Goal: Task Accomplishment & Management: Manage account settings

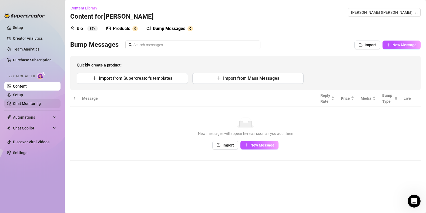
click at [30, 104] on link "Chat Monitoring" at bounding box center [27, 103] width 28 height 4
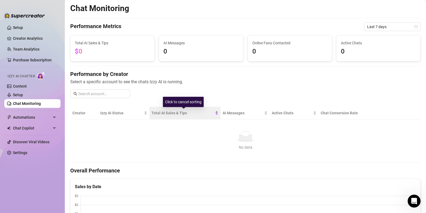
scroll to position [1, 0]
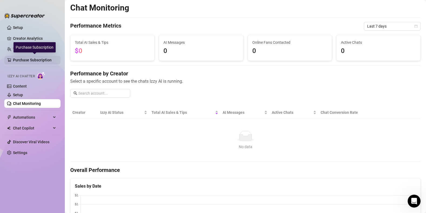
click at [29, 60] on link "Purchase Subscription" at bounding box center [34, 60] width 43 height 9
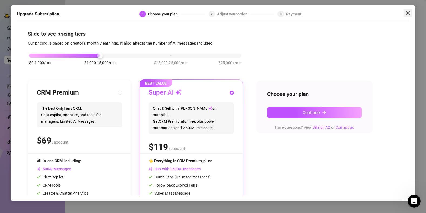
click at [405, 13] on icon "close" at bounding box center [407, 13] width 4 height 4
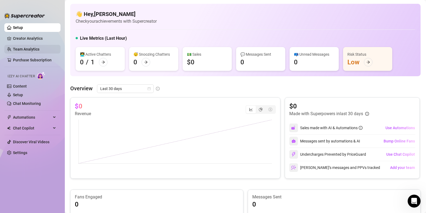
click at [30, 48] on link "Team Analytics" at bounding box center [26, 49] width 26 height 4
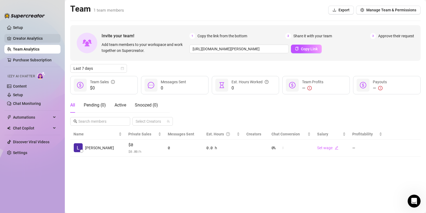
click at [22, 36] on link "Creator Analytics" at bounding box center [34, 38] width 43 height 9
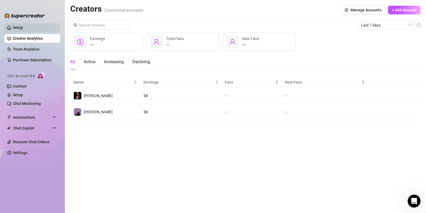
click at [23, 27] on link "Setup" at bounding box center [18, 27] width 10 height 4
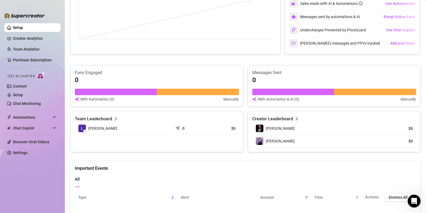
scroll to position [136, 0]
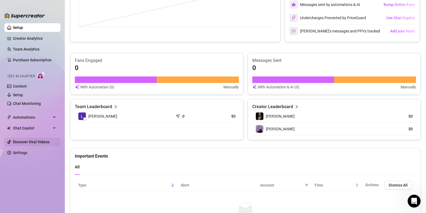
click at [37, 143] on link "Discover Viral Videos" at bounding box center [31, 142] width 36 height 4
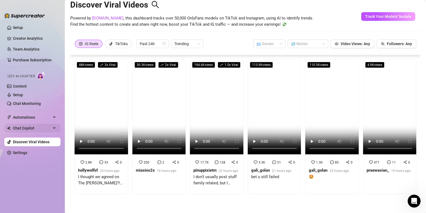
click at [28, 129] on span "Chat Copilot" at bounding box center [32, 128] width 38 height 9
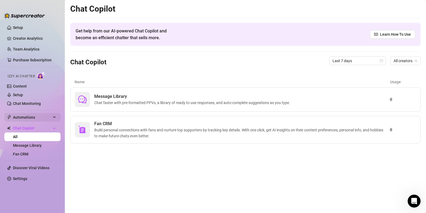
click at [30, 119] on span "Automations" at bounding box center [32, 117] width 38 height 9
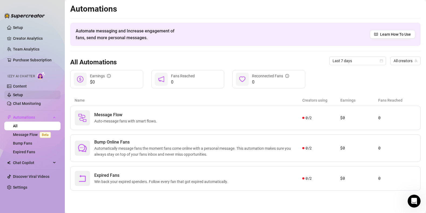
click at [23, 97] on link "Setup" at bounding box center [18, 95] width 10 height 4
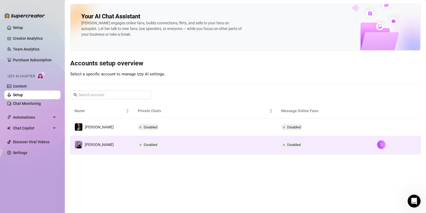
click at [103, 137] on td "[PERSON_NAME]" at bounding box center [101, 145] width 63 height 18
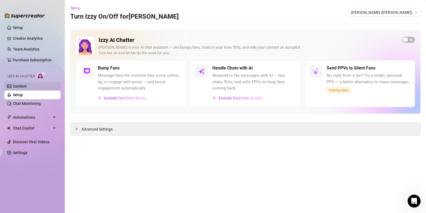
click at [27, 84] on link "Content" at bounding box center [20, 86] width 14 height 4
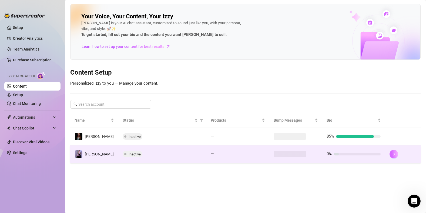
click at [394, 153] on icon "right" at bounding box center [394, 154] width 4 height 4
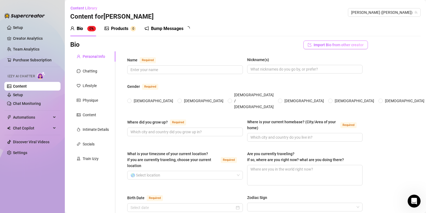
click at [324, 47] on span "Import Bio from other creator" at bounding box center [338, 45] width 50 height 4
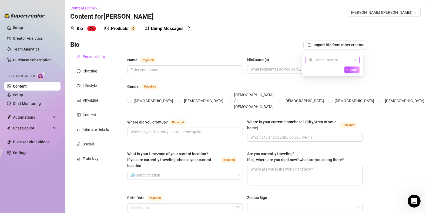
click at [323, 59] on input "search" at bounding box center [330, 60] width 43 height 8
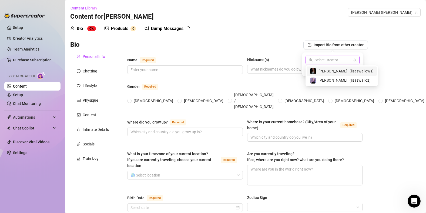
click at [323, 69] on span "[PERSON_NAME]" at bounding box center [332, 71] width 29 height 6
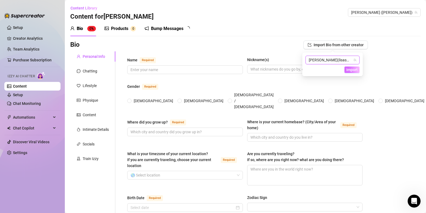
click at [351, 72] on button "Import" at bounding box center [351, 69] width 15 height 6
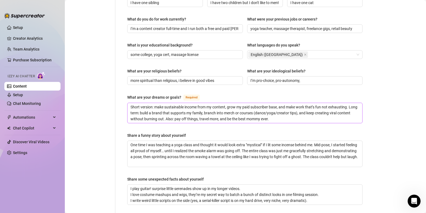
scroll to position [325, 0]
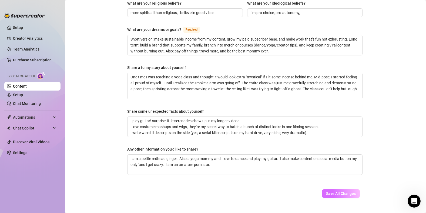
click at [339, 191] on span "Save All Changes" at bounding box center [341, 193] width 30 height 4
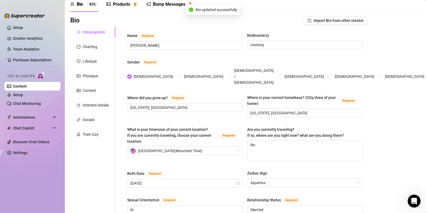
scroll to position [0, 0]
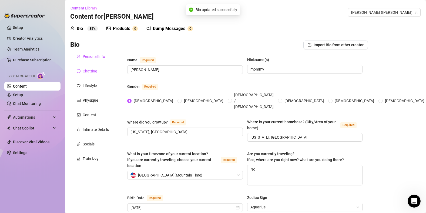
click at [84, 69] on div "Chatting" at bounding box center [90, 71] width 15 height 6
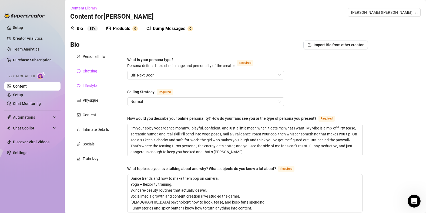
click at [91, 87] on div "Lifestyle" at bounding box center [90, 86] width 14 height 6
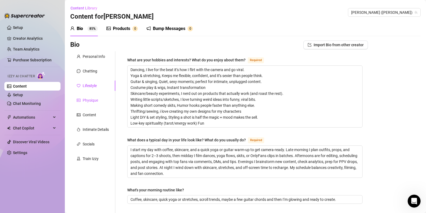
click at [93, 101] on div "Physique" at bounding box center [90, 100] width 15 height 6
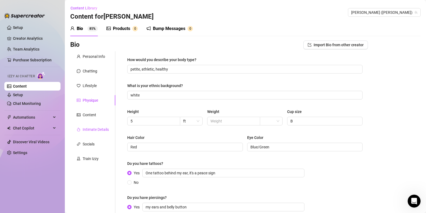
click at [96, 130] on div "Intimate Details" at bounding box center [96, 129] width 26 height 6
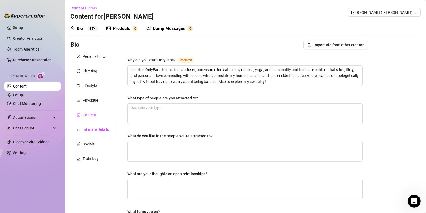
click at [92, 116] on div "Content" at bounding box center [89, 115] width 13 height 6
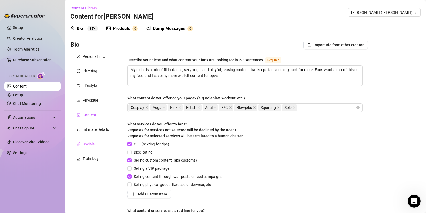
click at [93, 147] on div "Socials" at bounding box center [92, 144] width 45 height 10
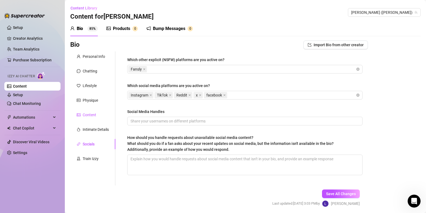
click at [93, 112] on div "Content" at bounding box center [89, 115] width 13 height 6
